Goal: Information Seeking & Learning: Learn about a topic

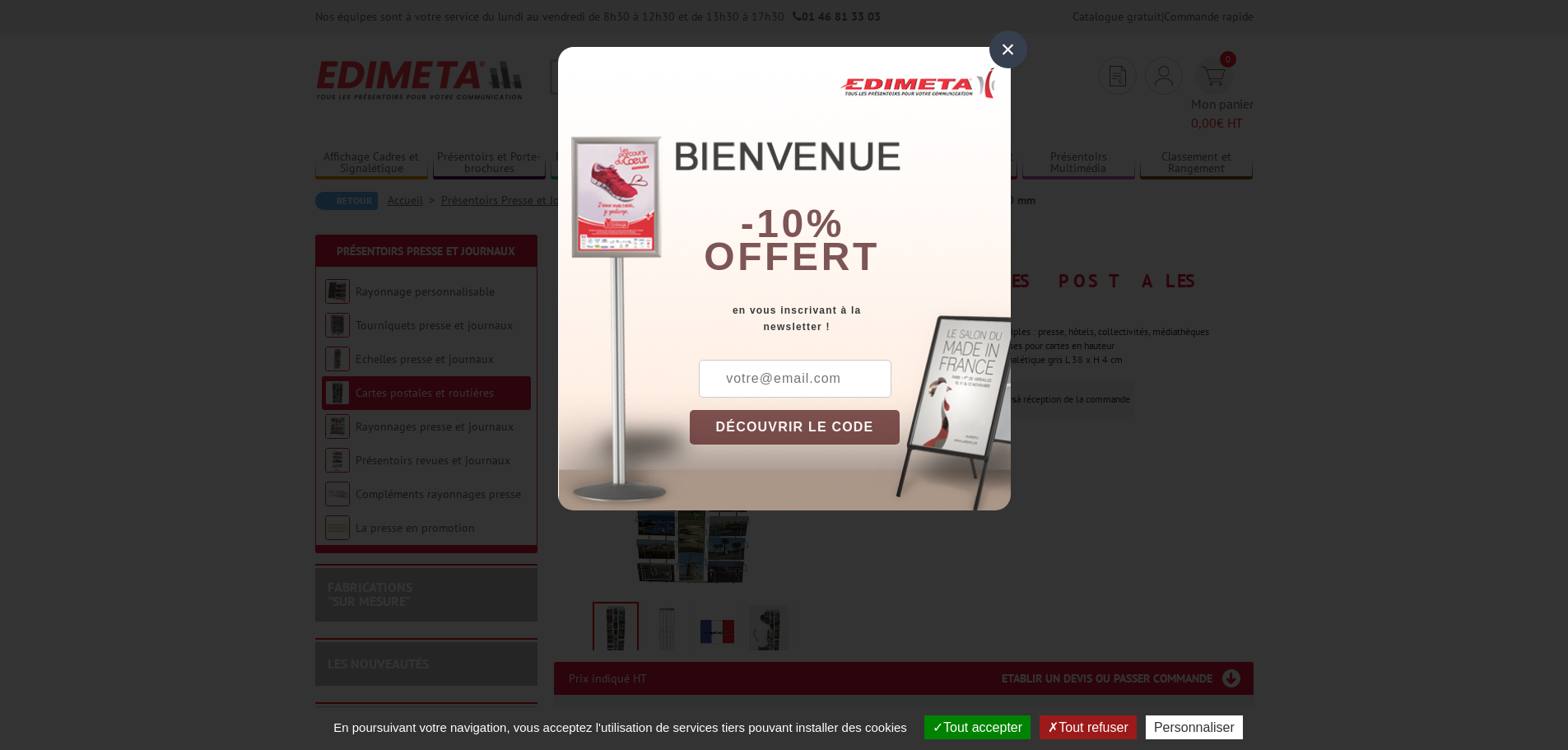
click at [1002, 45] on div "×" at bounding box center [1008, 50] width 38 height 38
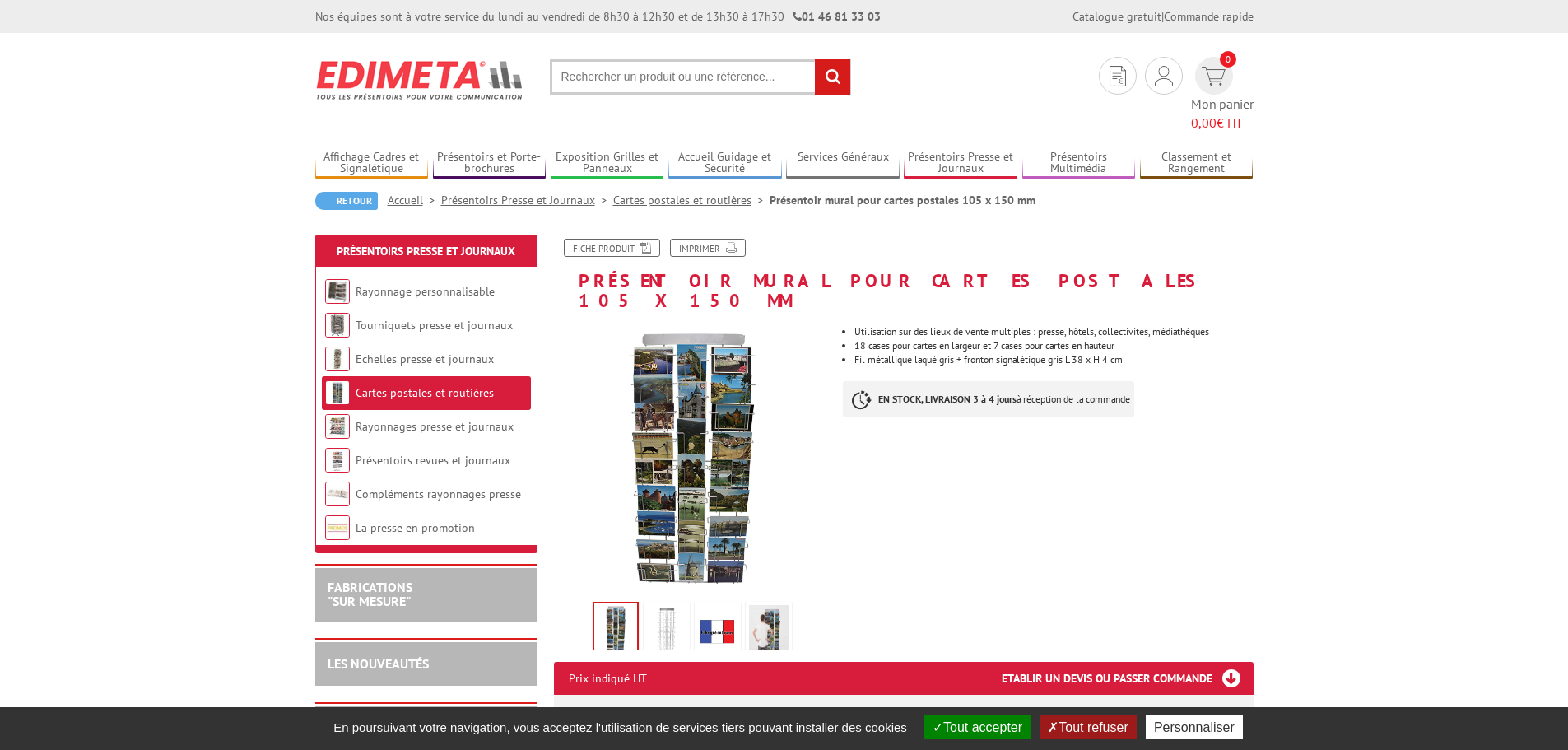
click at [677, 605] on img at bounding box center [667, 631] width 39 height 51
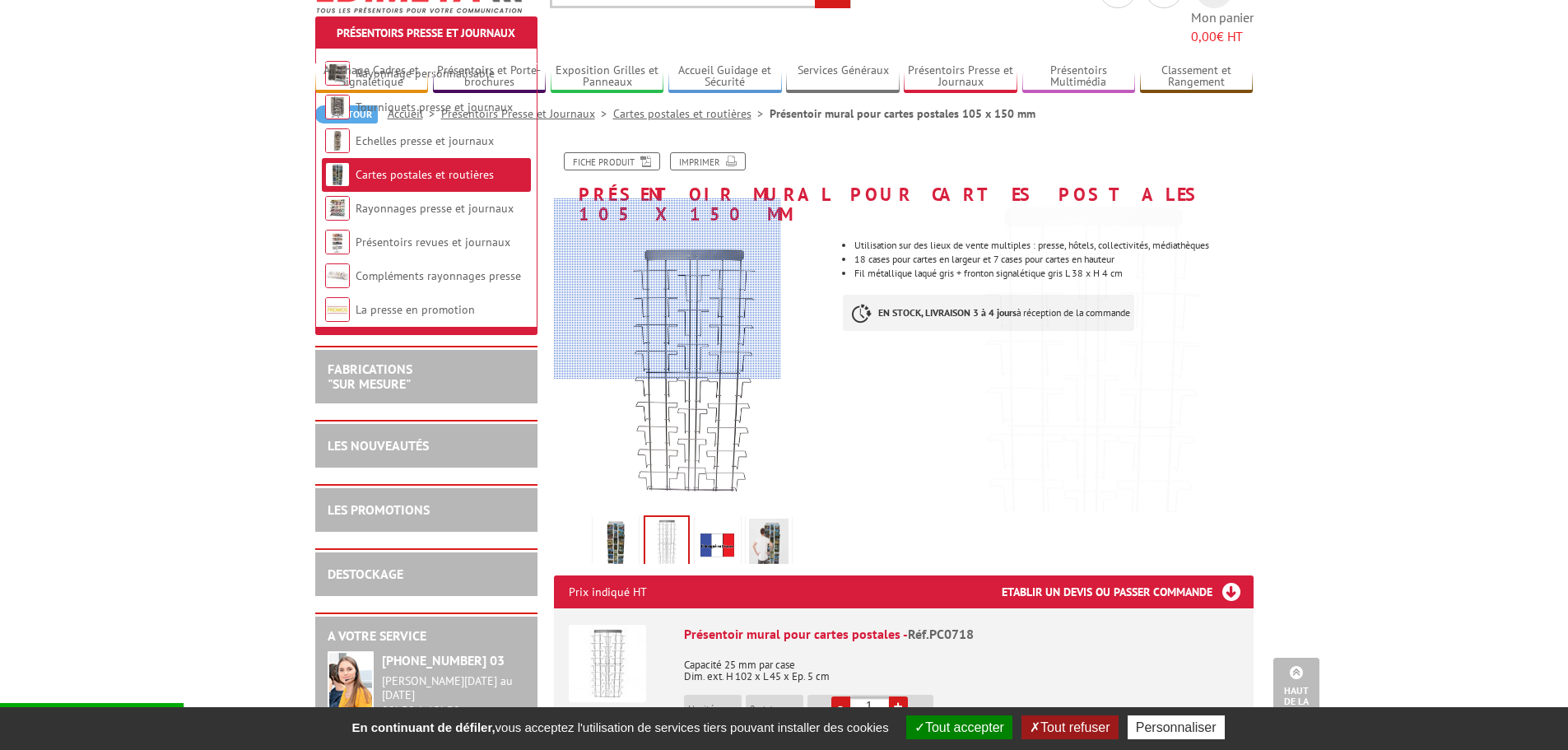
scroll to position [82, 0]
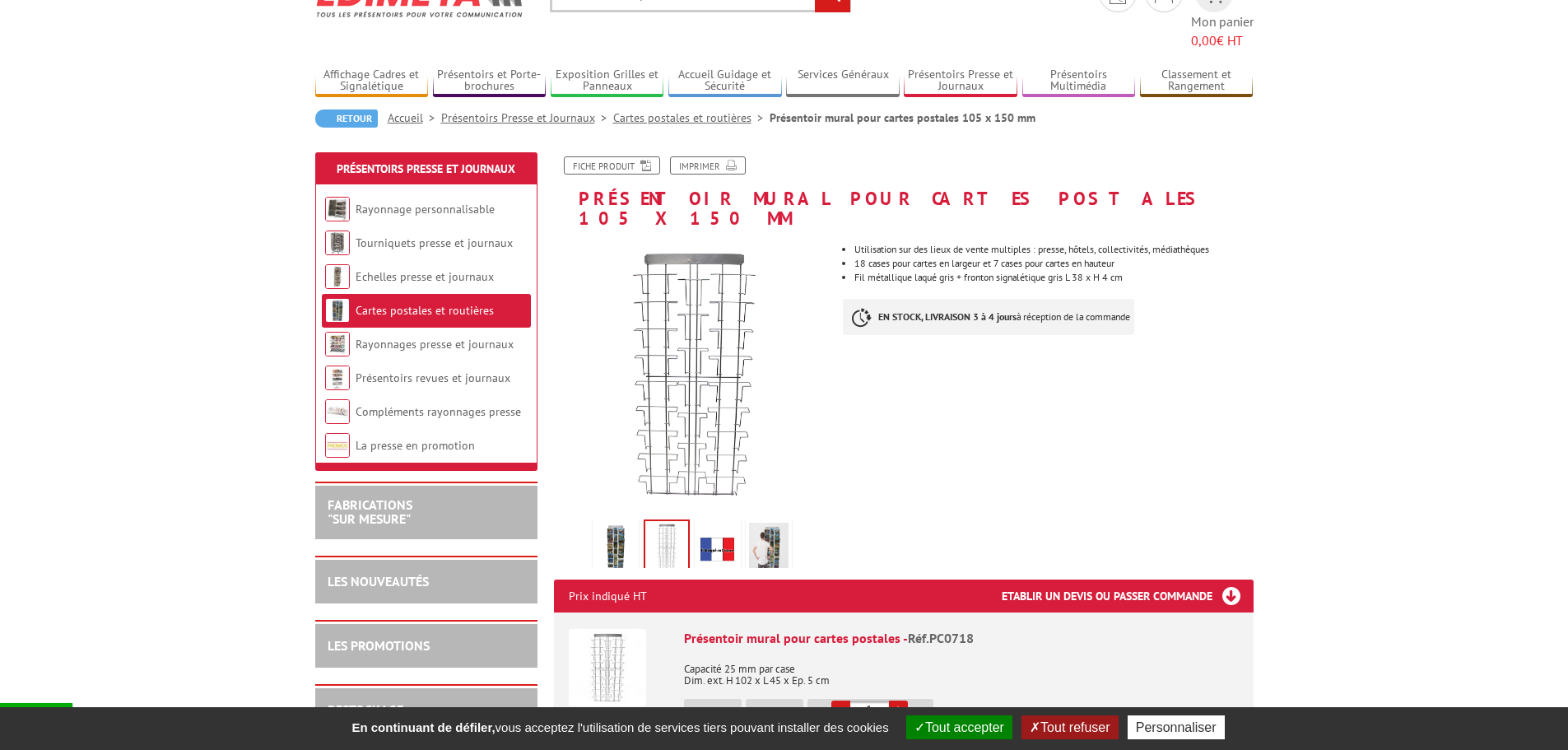
click at [613, 157] on link "Fiche produit" at bounding box center [612, 165] width 96 height 18
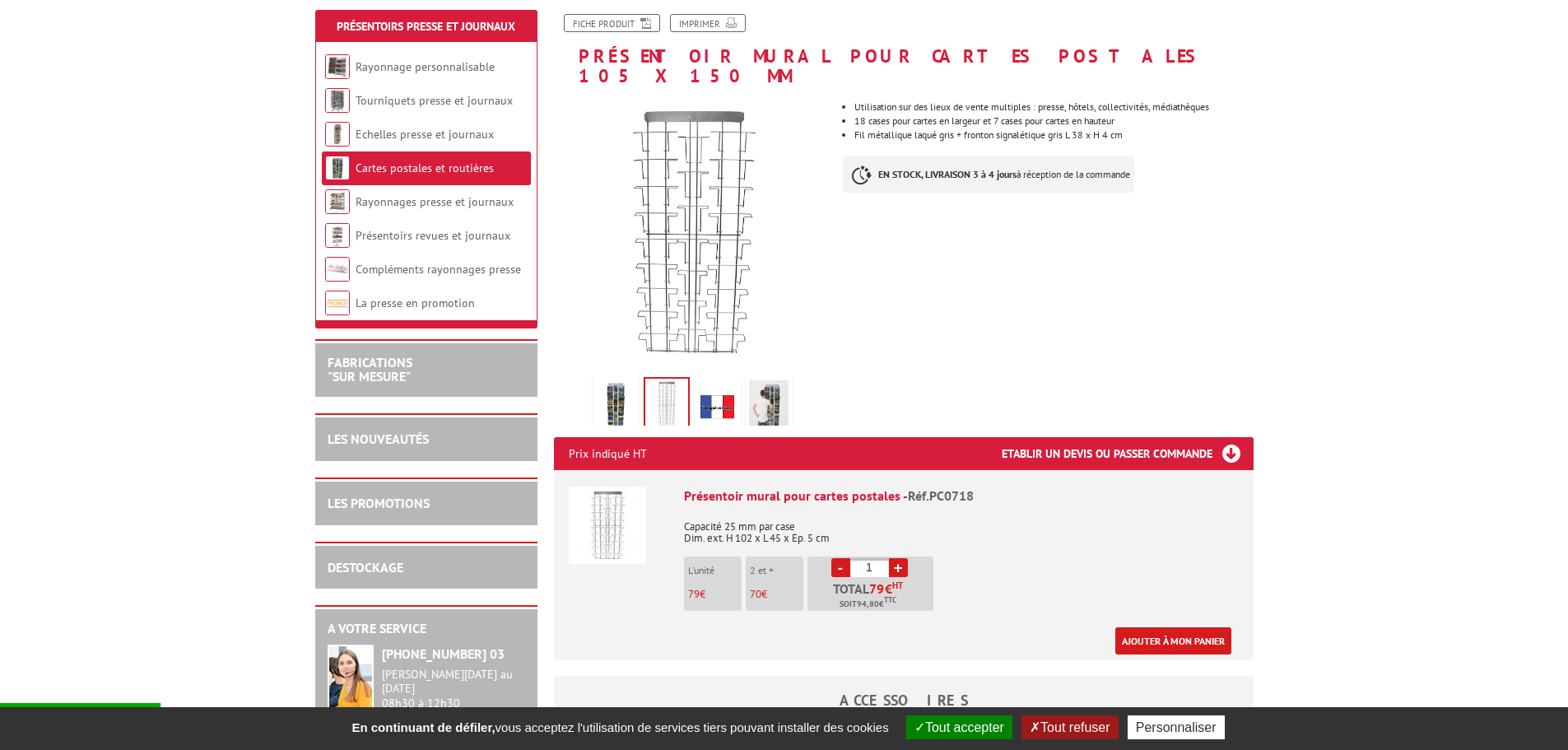
scroll to position [247, 0]
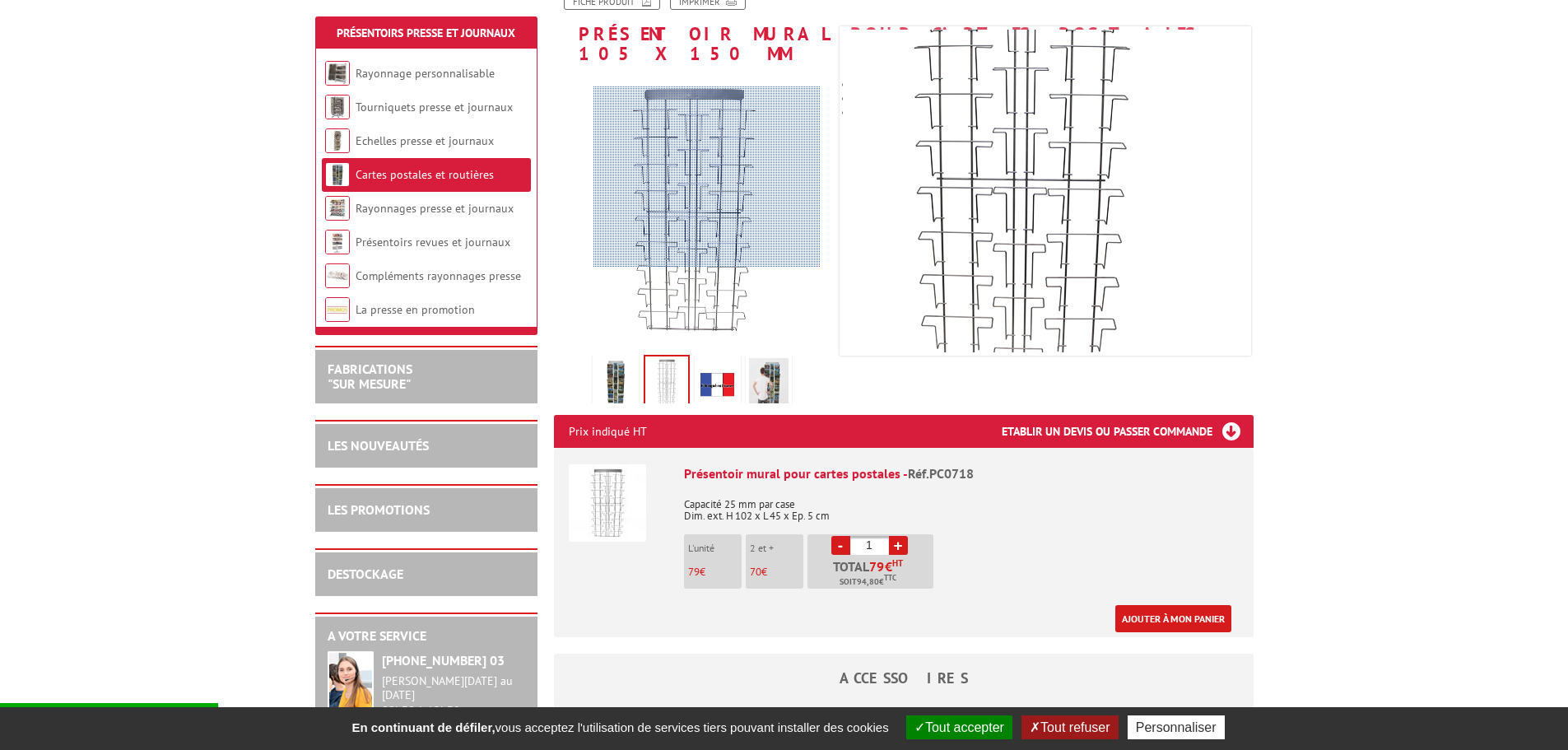
click at [707, 177] on div at bounding box center [707, 177] width 227 height 181
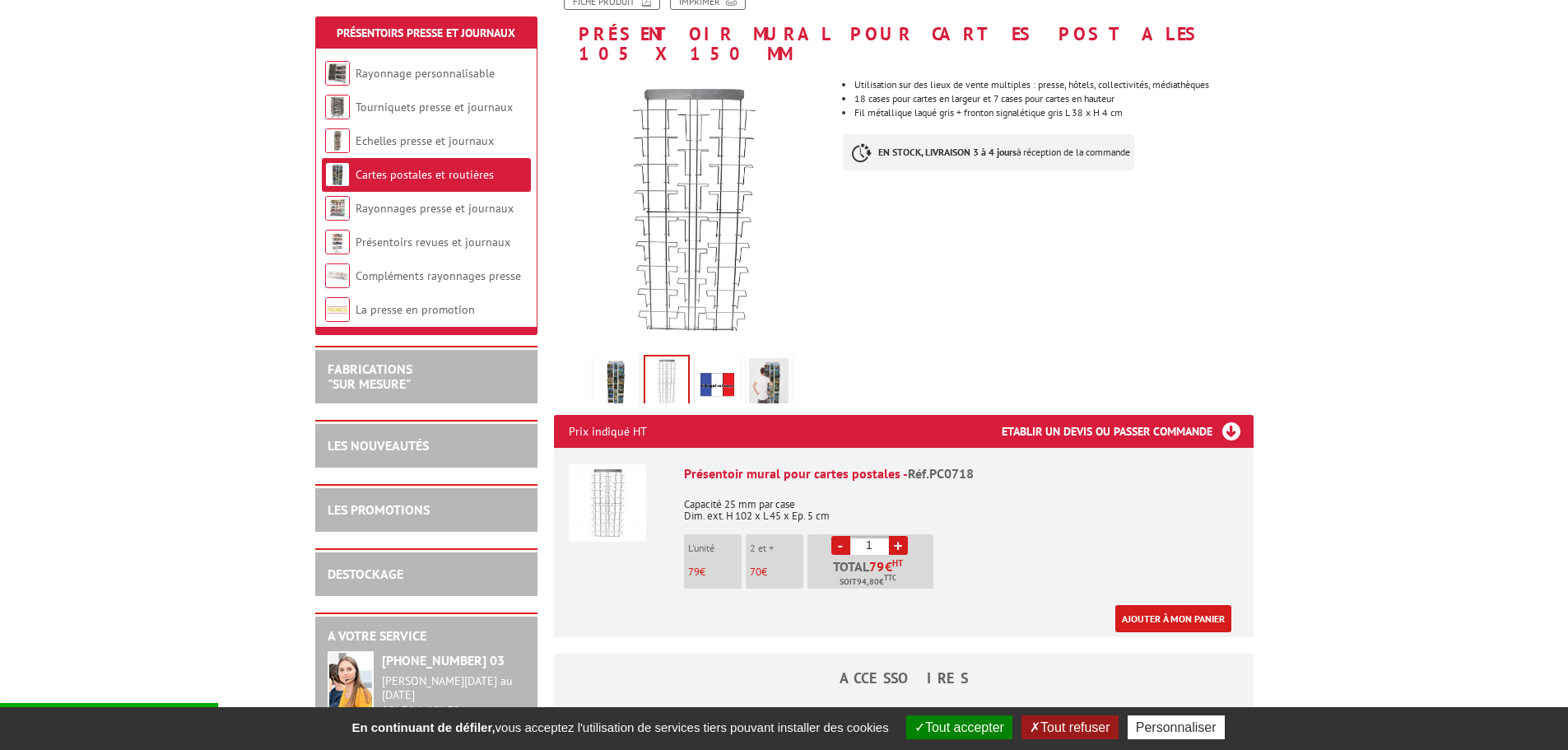
click at [754, 358] on img at bounding box center [769, 384] width 39 height 51
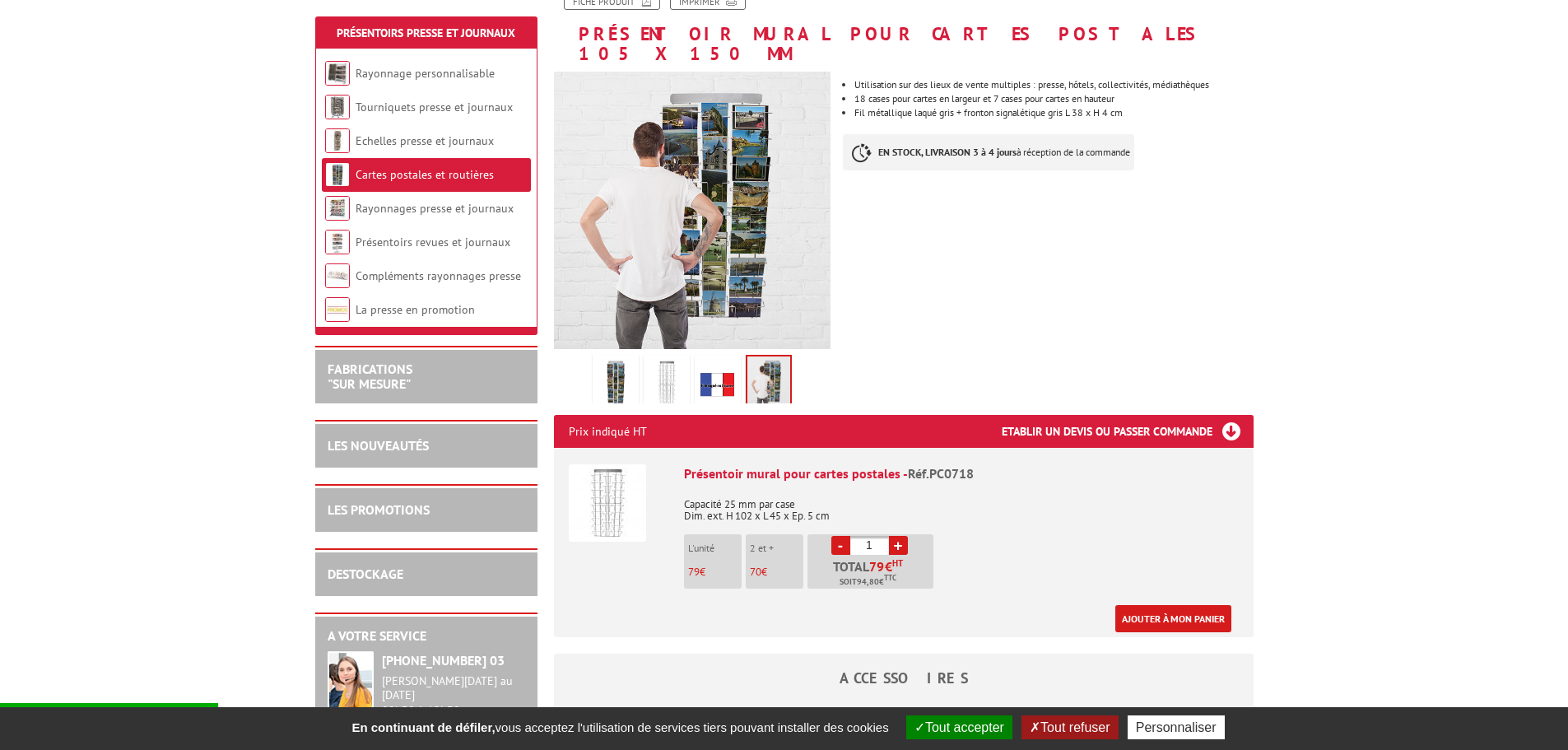
click at [709, 358] on img at bounding box center [718, 384] width 39 height 51
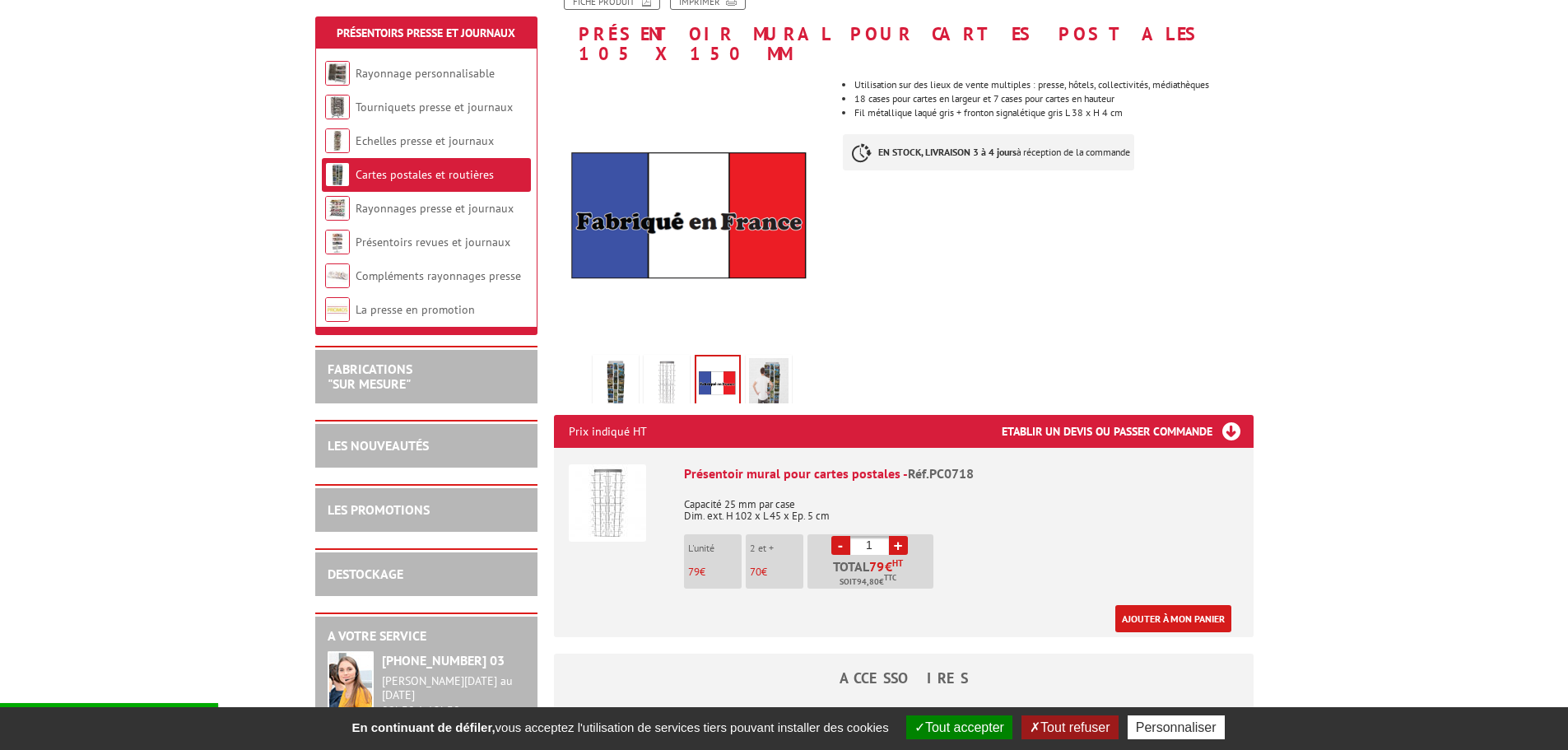
click at [655, 358] on img at bounding box center [667, 384] width 39 height 51
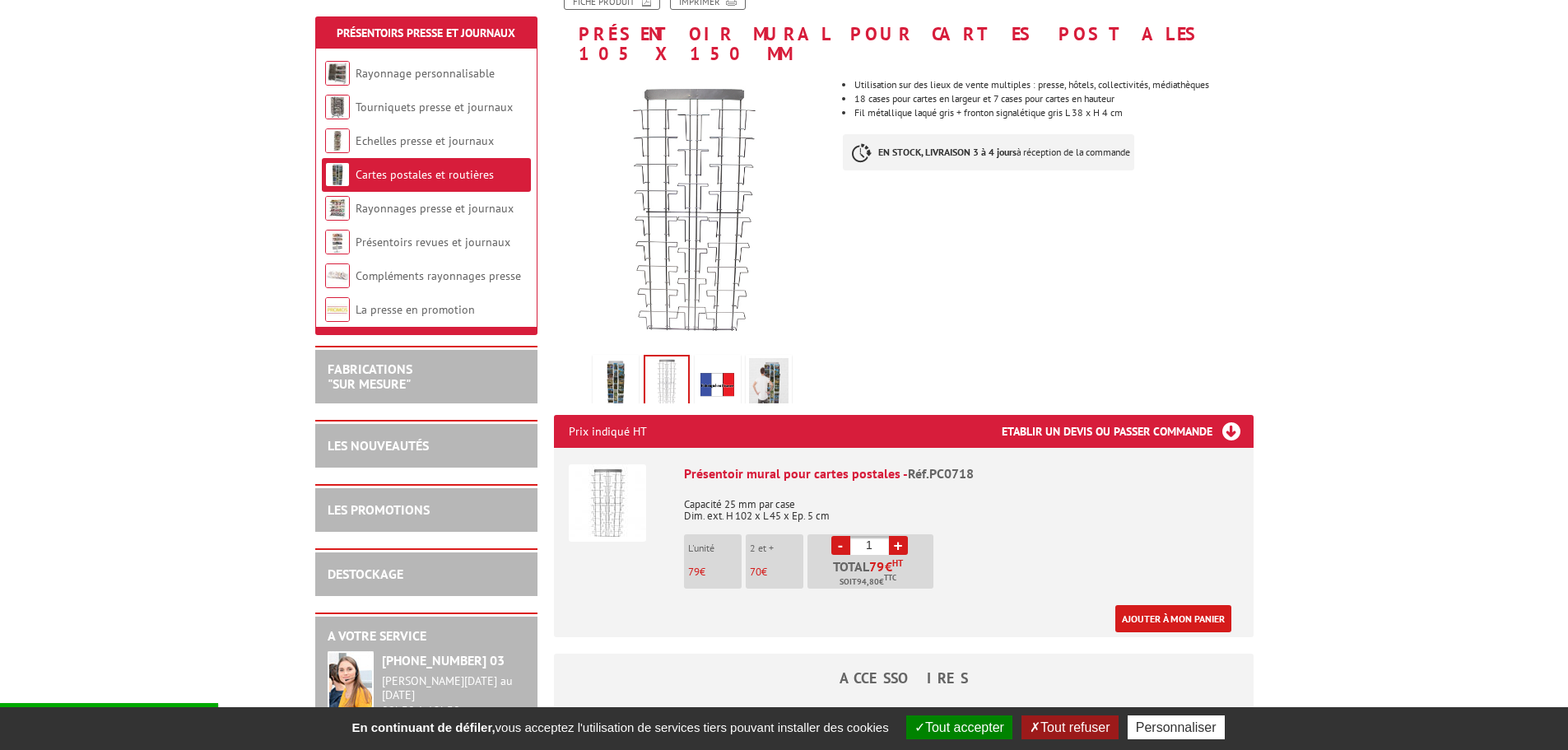
click at [609, 358] on img at bounding box center [616, 384] width 39 height 51
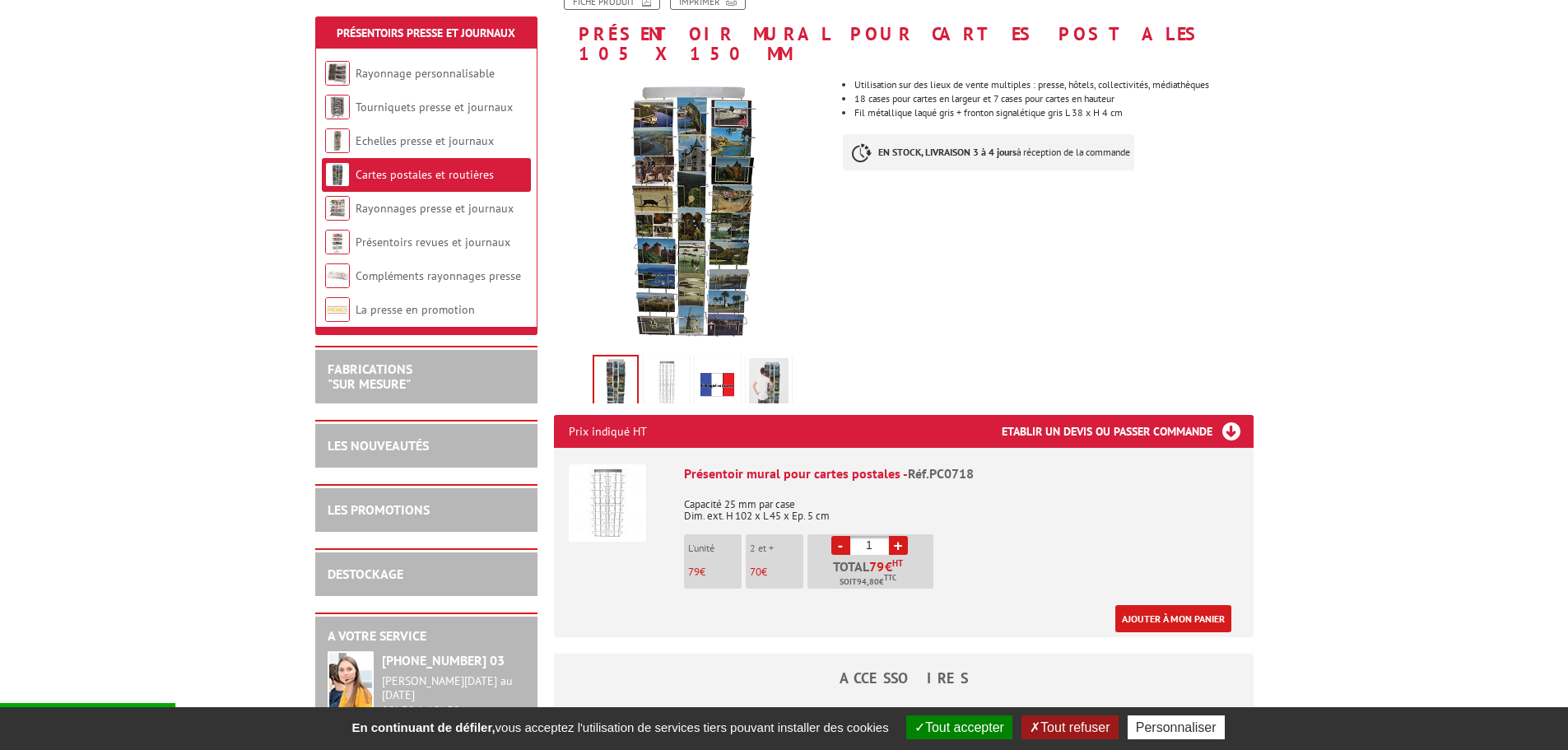
scroll to position [0, 0]
